Goal: Task Accomplishment & Management: Complete application form

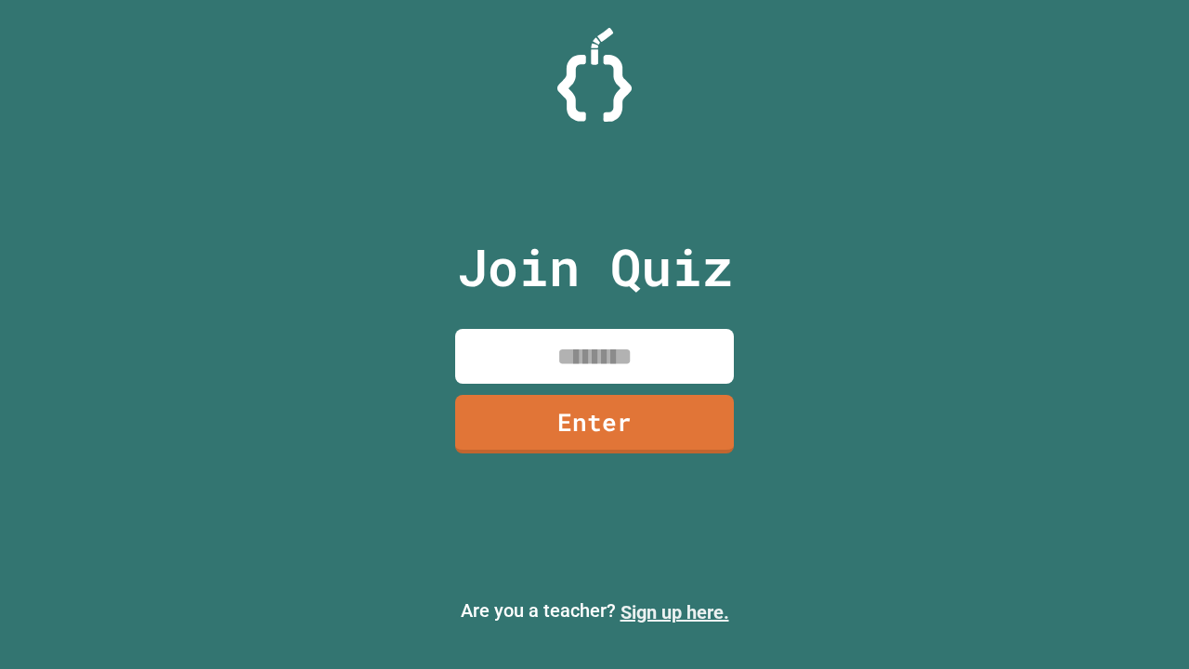
click at [675, 612] on link "Sign up here." at bounding box center [675, 612] width 109 height 22
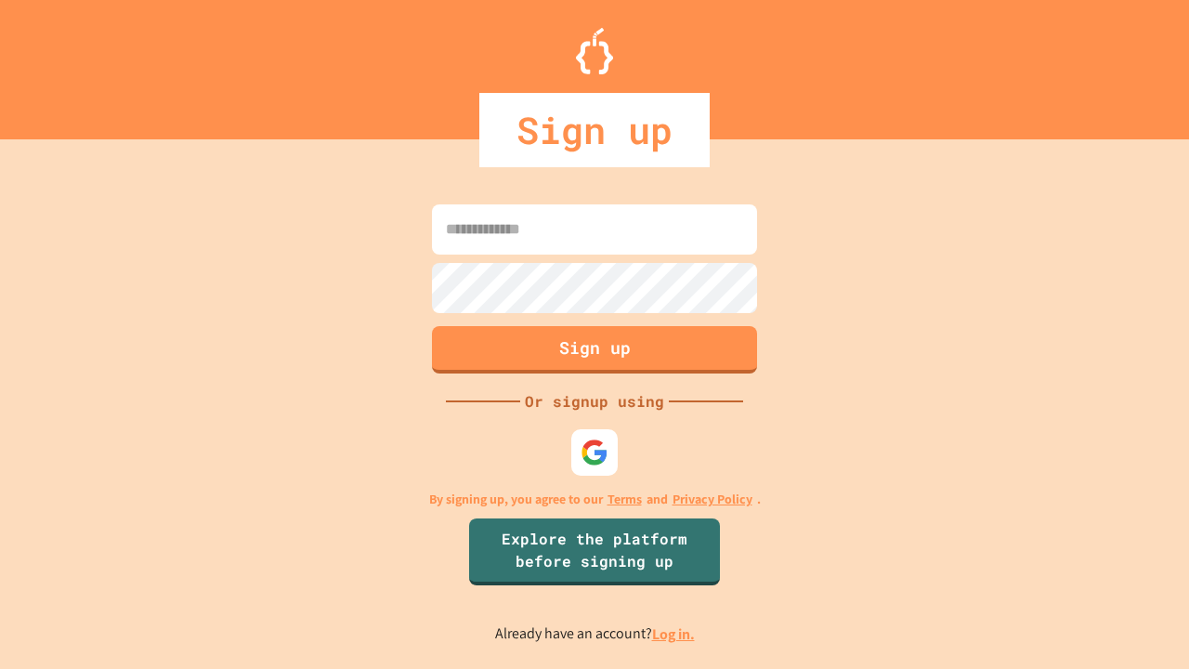
click at [675, 634] on link "Log in." at bounding box center [673, 634] width 43 height 20
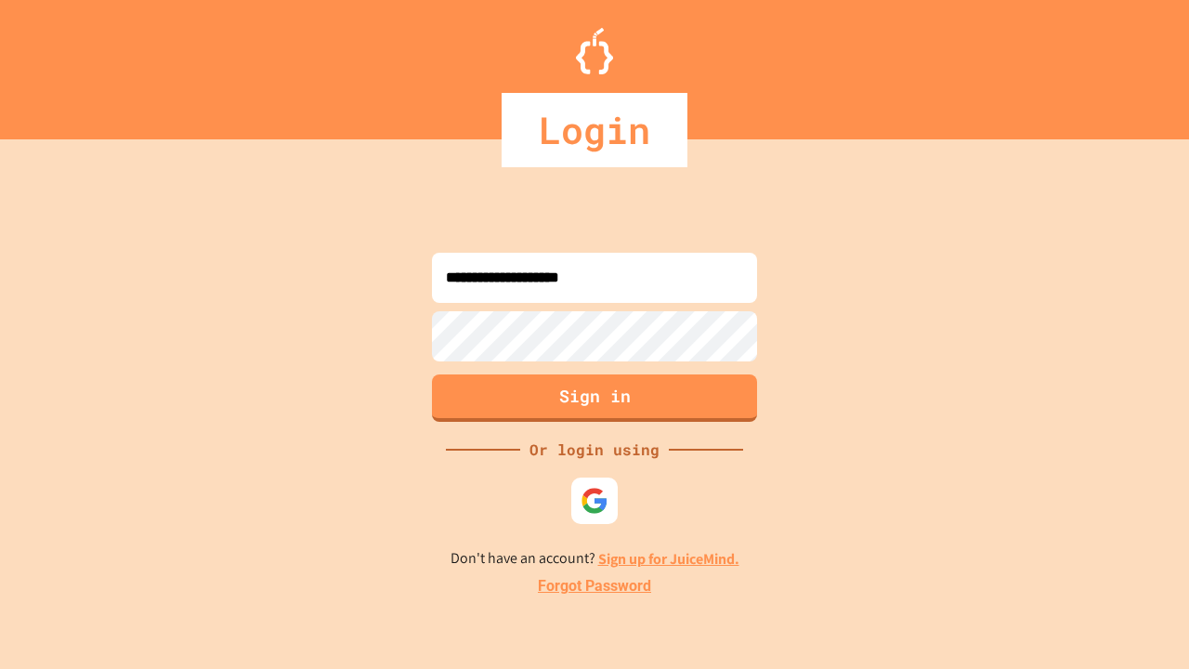
type input "**********"
